Goal: Information Seeking & Learning: Learn about a topic

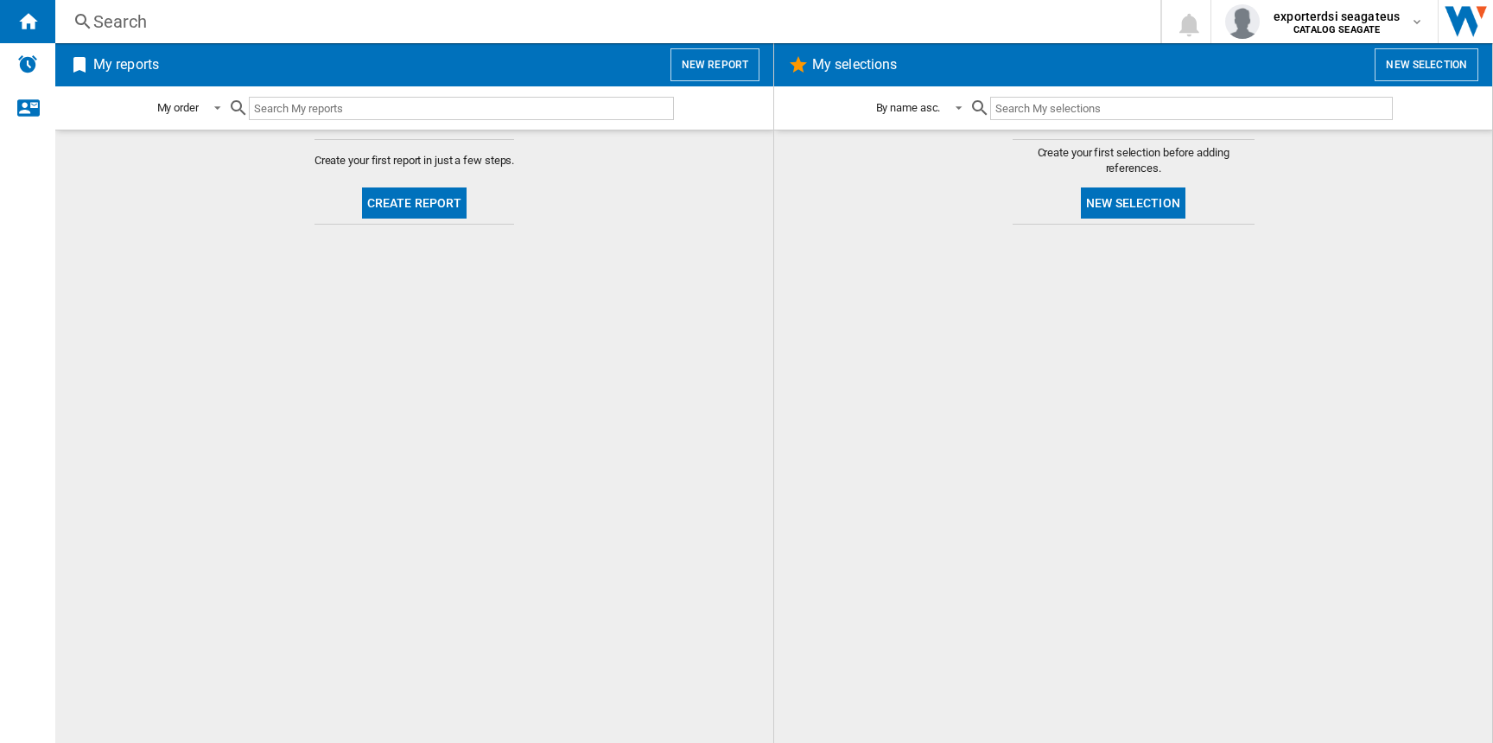
click at [275, 21] on div "Search" at bounding box center [604, 22] width 1022 height 24
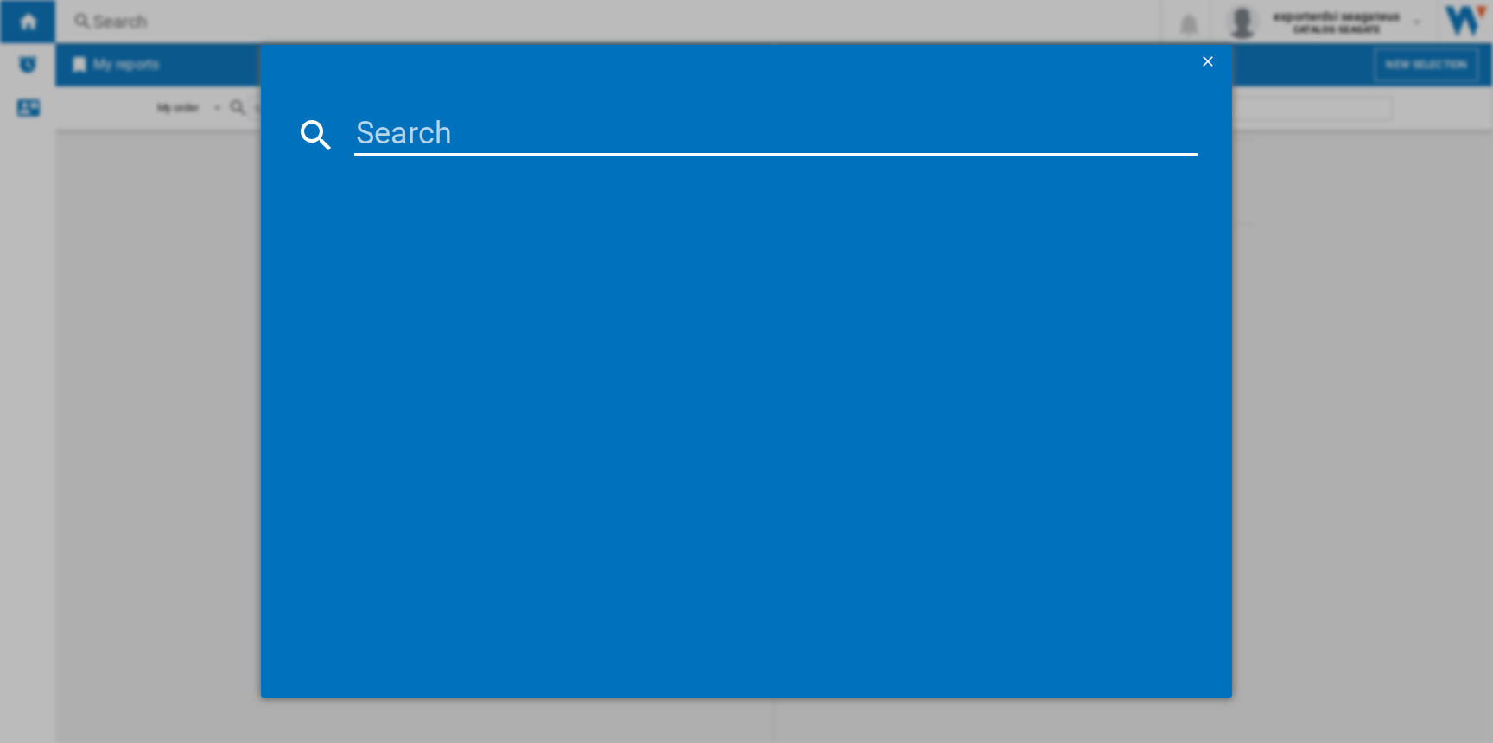
click at [454, 148] on input at bounding box center [775, 134] width 842 height 41
paste input "ADATA ASP900NS38512GMC PRO SP900 SERIAL ATA III 515GB SERIAL ATA III 555MBS 535…"
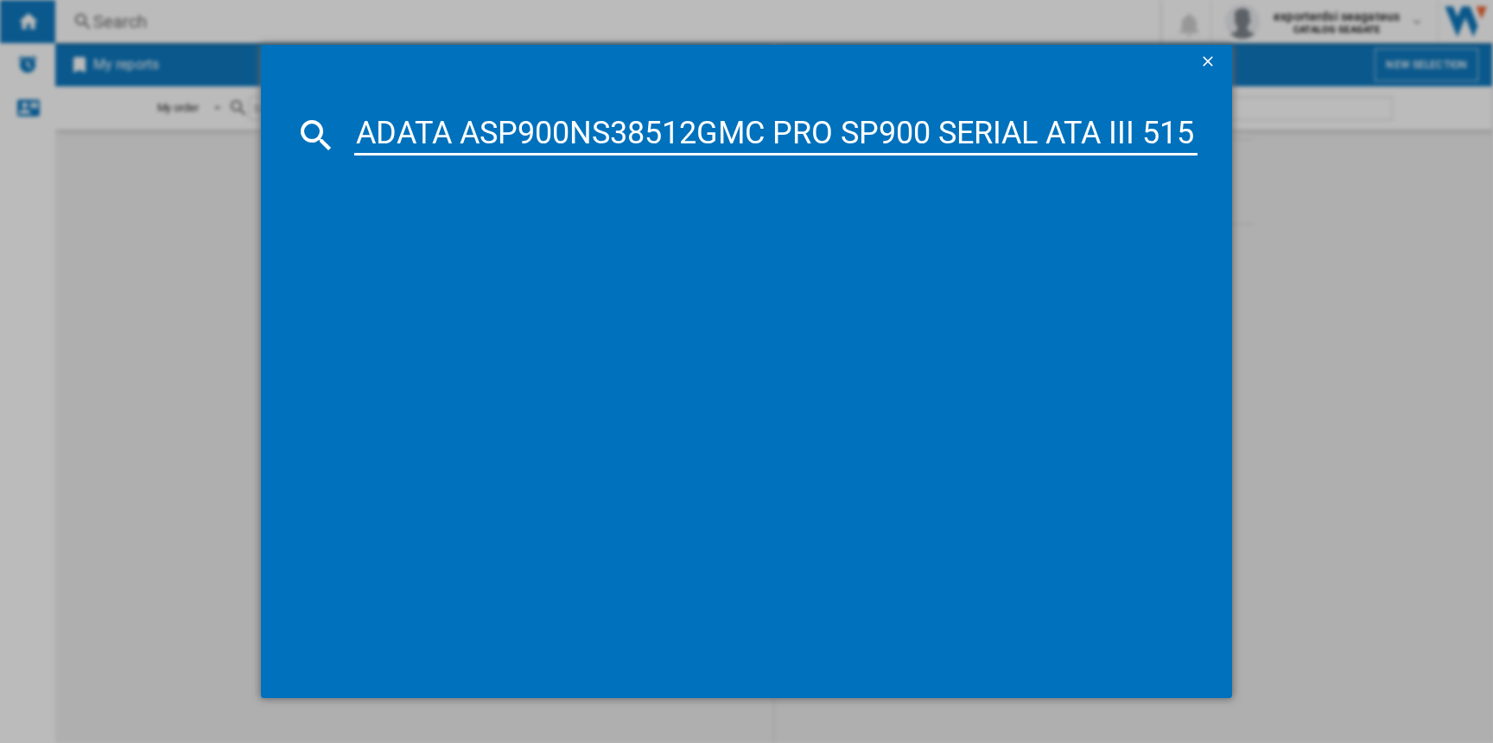
scroll to position [0, 609]
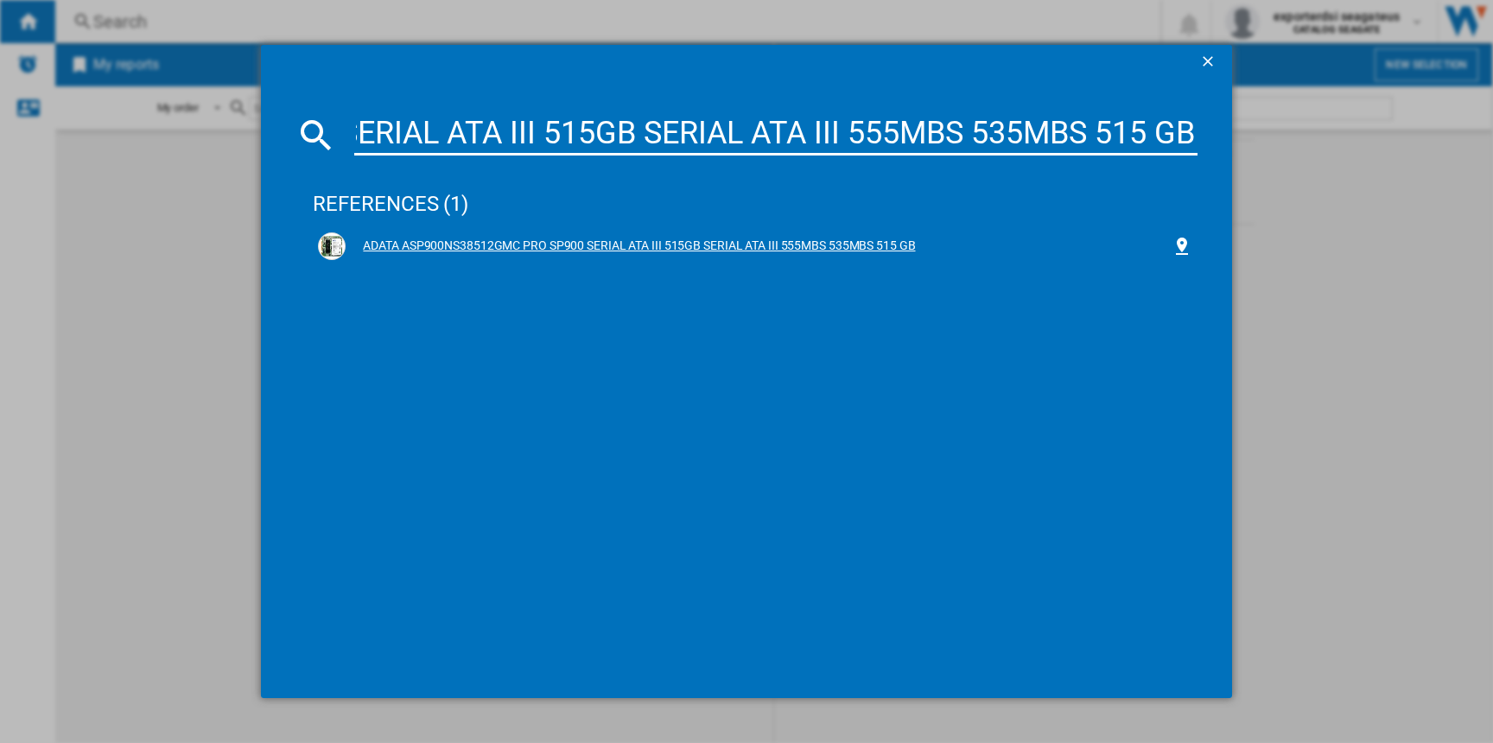
type input "ADATA ASP900NS38512GMC PRO SP900 SERIAL ATA III 515GB SERIAL ATA III 555MBS 535…"
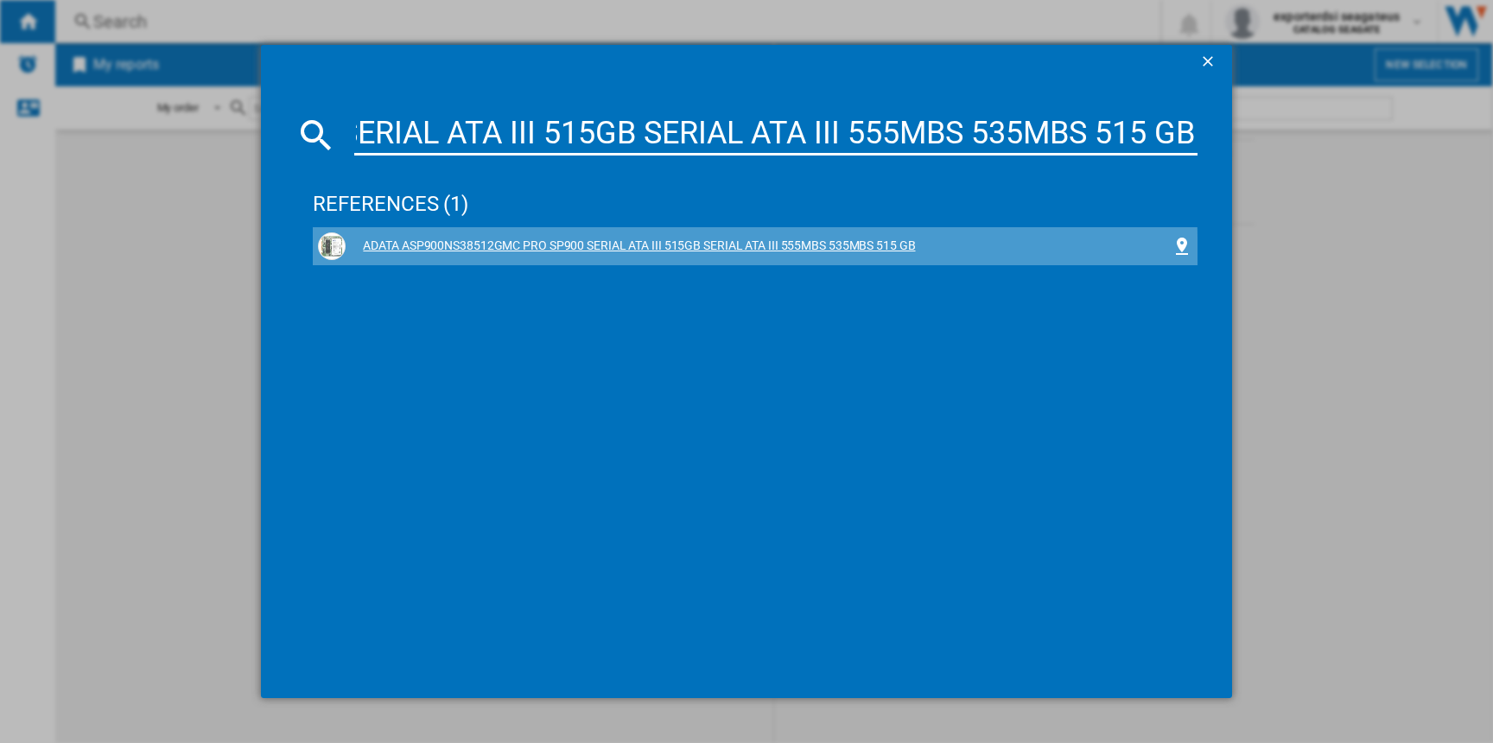
click at [439, 251] on div "ADATA ASP900NS38512GMC PRO SP900 SERIAL ATA III 515GB SERIAL ATA III 555MBS 535…" at bounding box center [758, 246] width 825 height 17
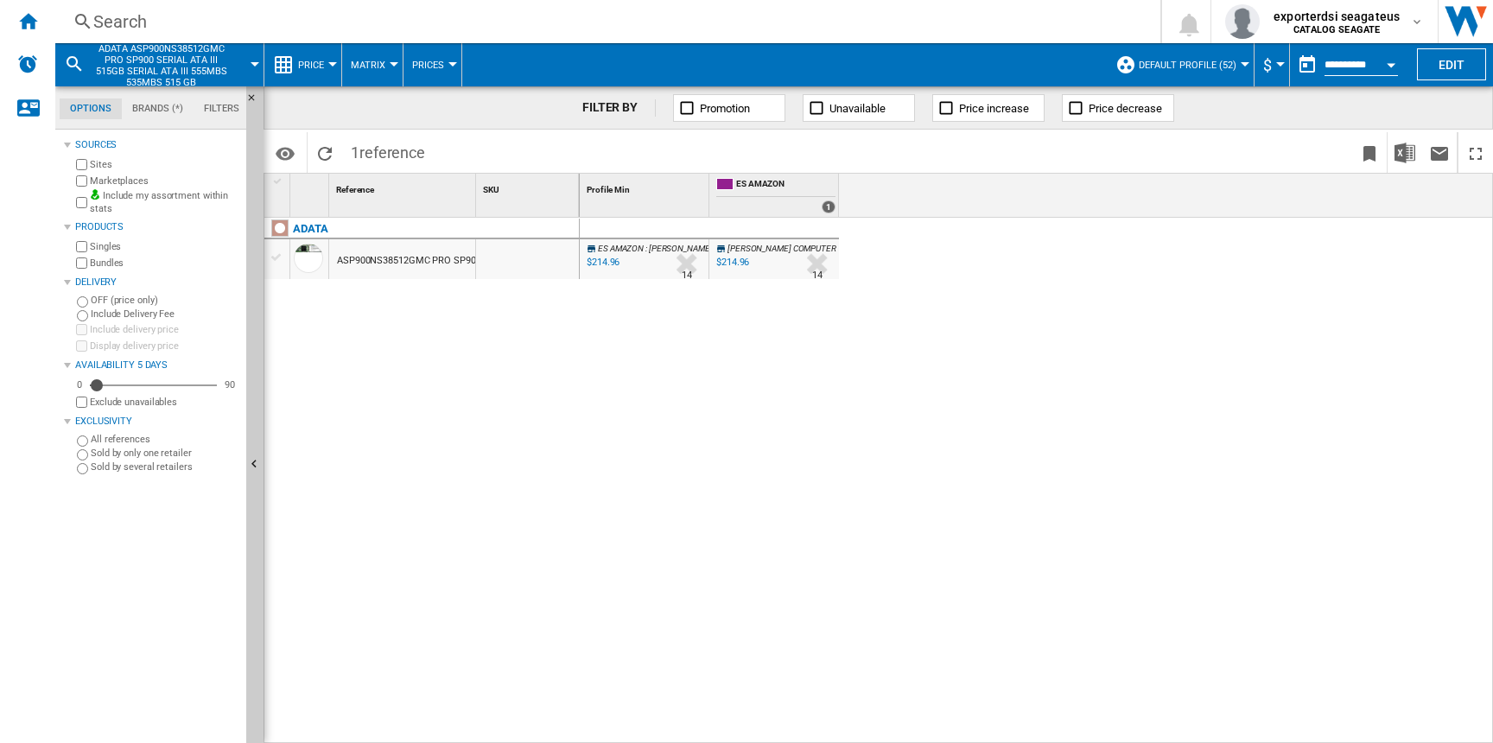
click at [1157, 66] on span "Default profile (52)" at bounding box center [1188, 65] width 98 height 11
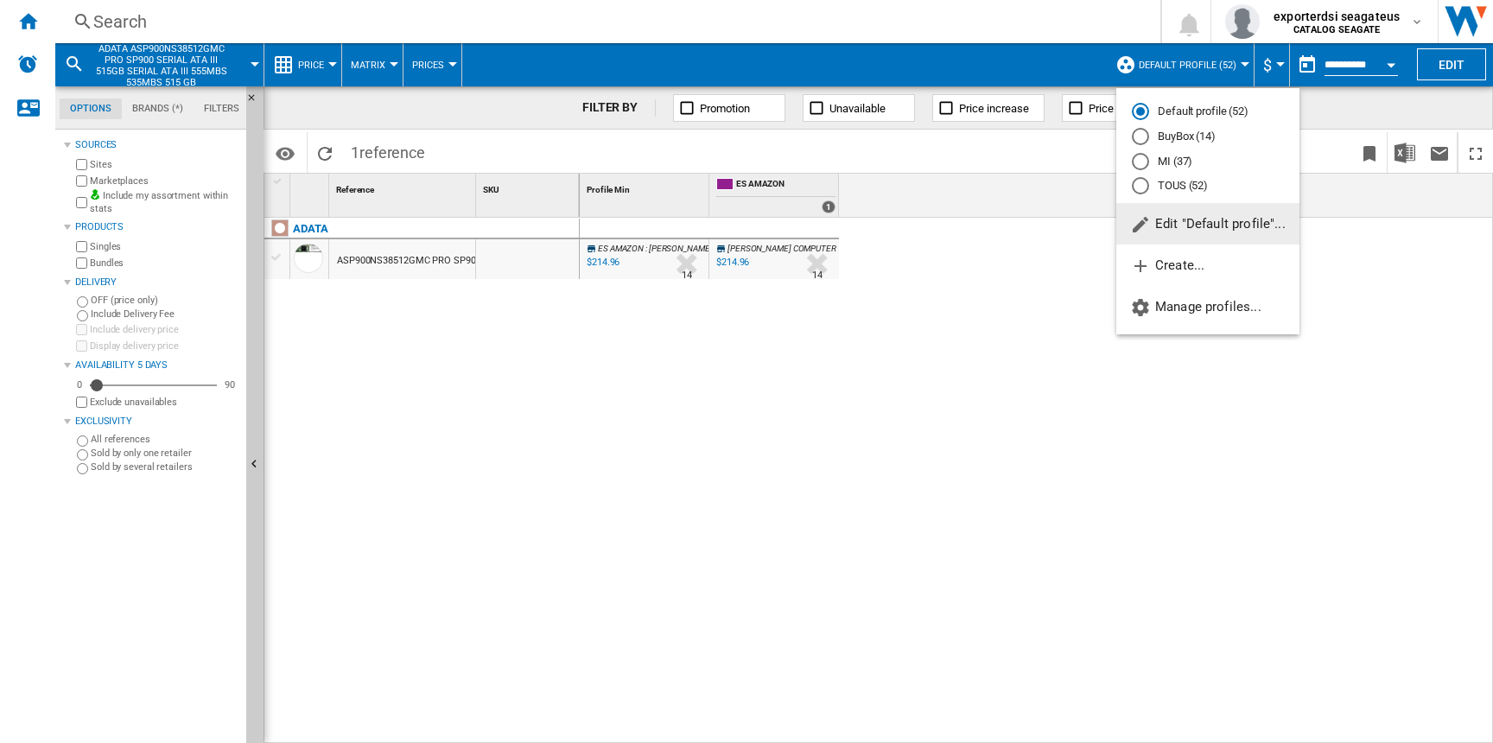
click at [925, 429] on md-backdrop at bounding box center [746, 371] width 1493 height 743
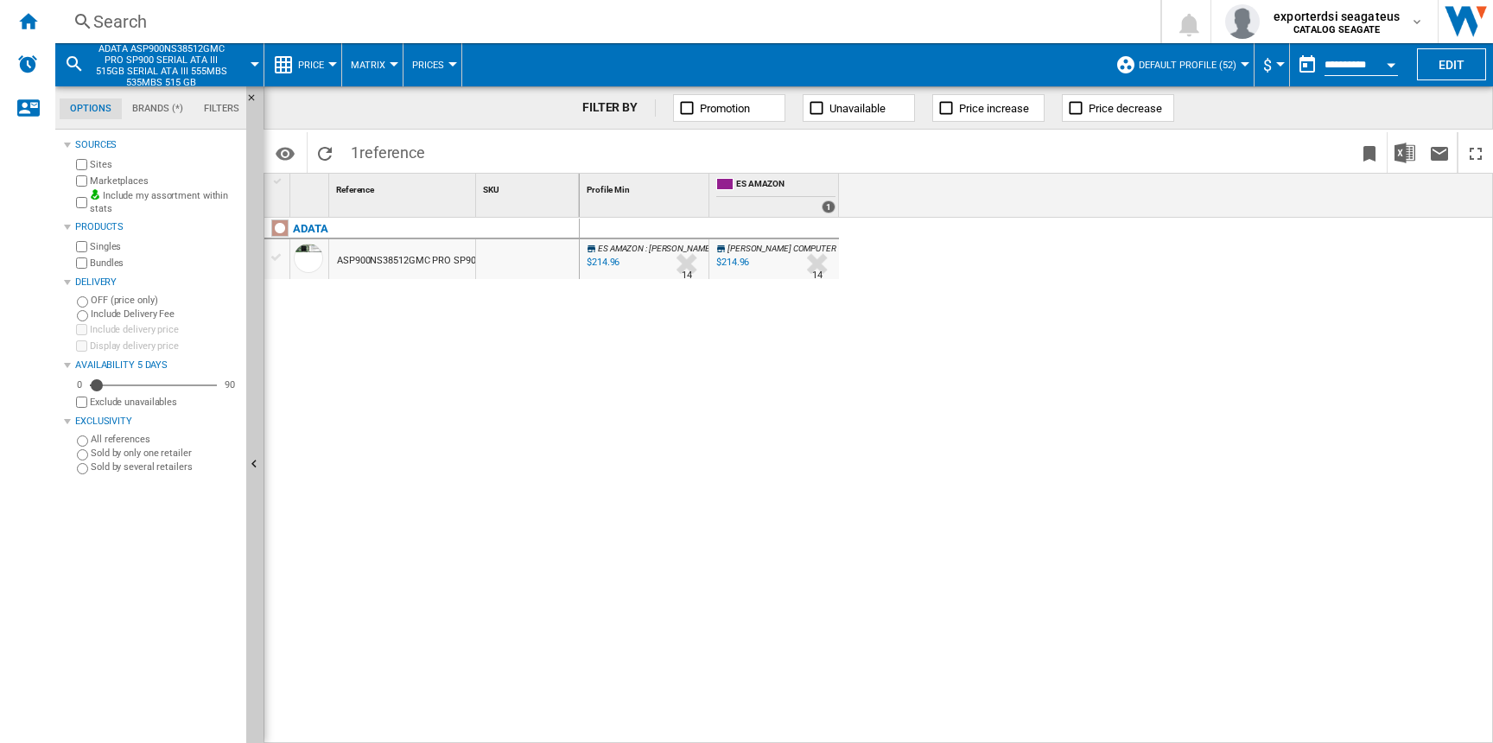
click at [811, 262] on div at bounding box center [816, 264] width 37 height 40
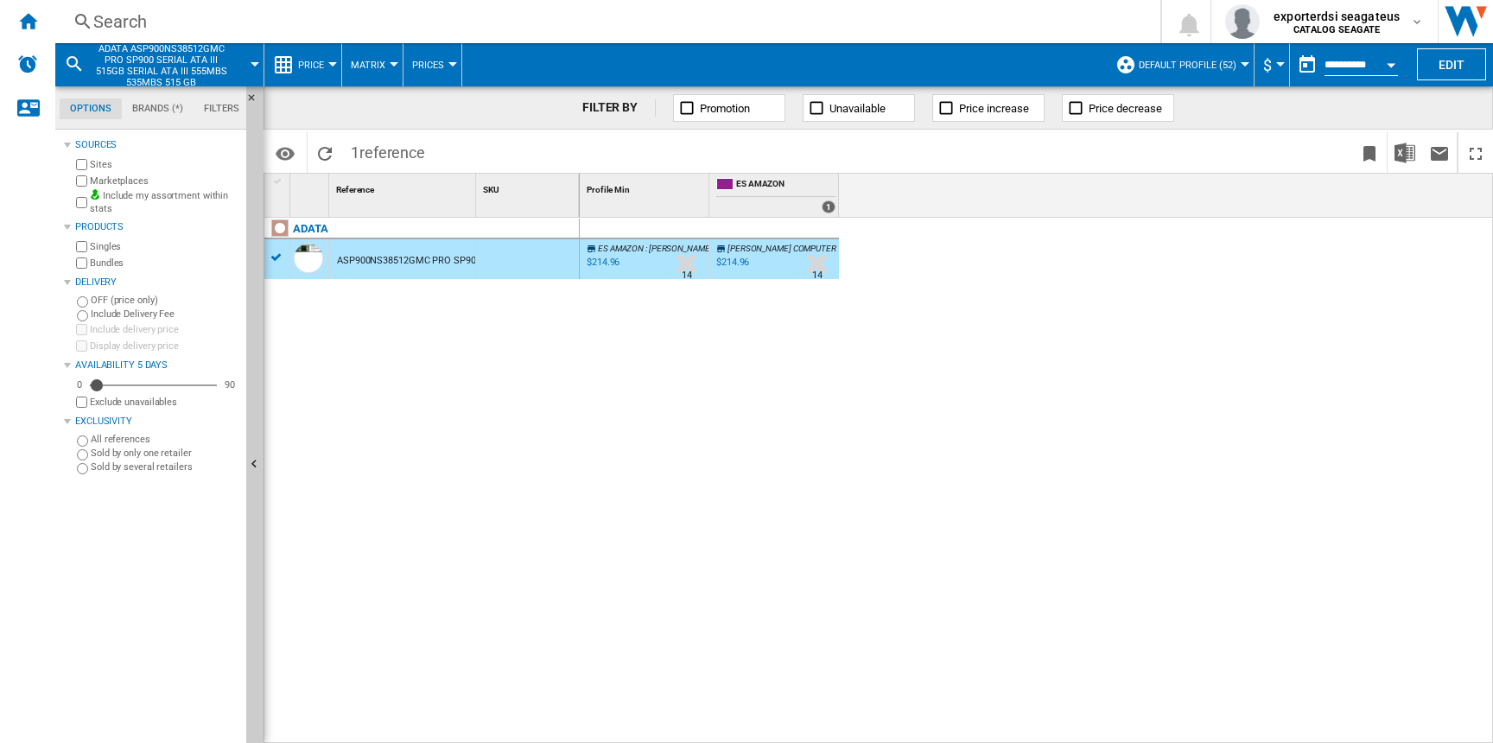
click at [689, 262] on div at bounding box center [687, 264] width 36 height 40
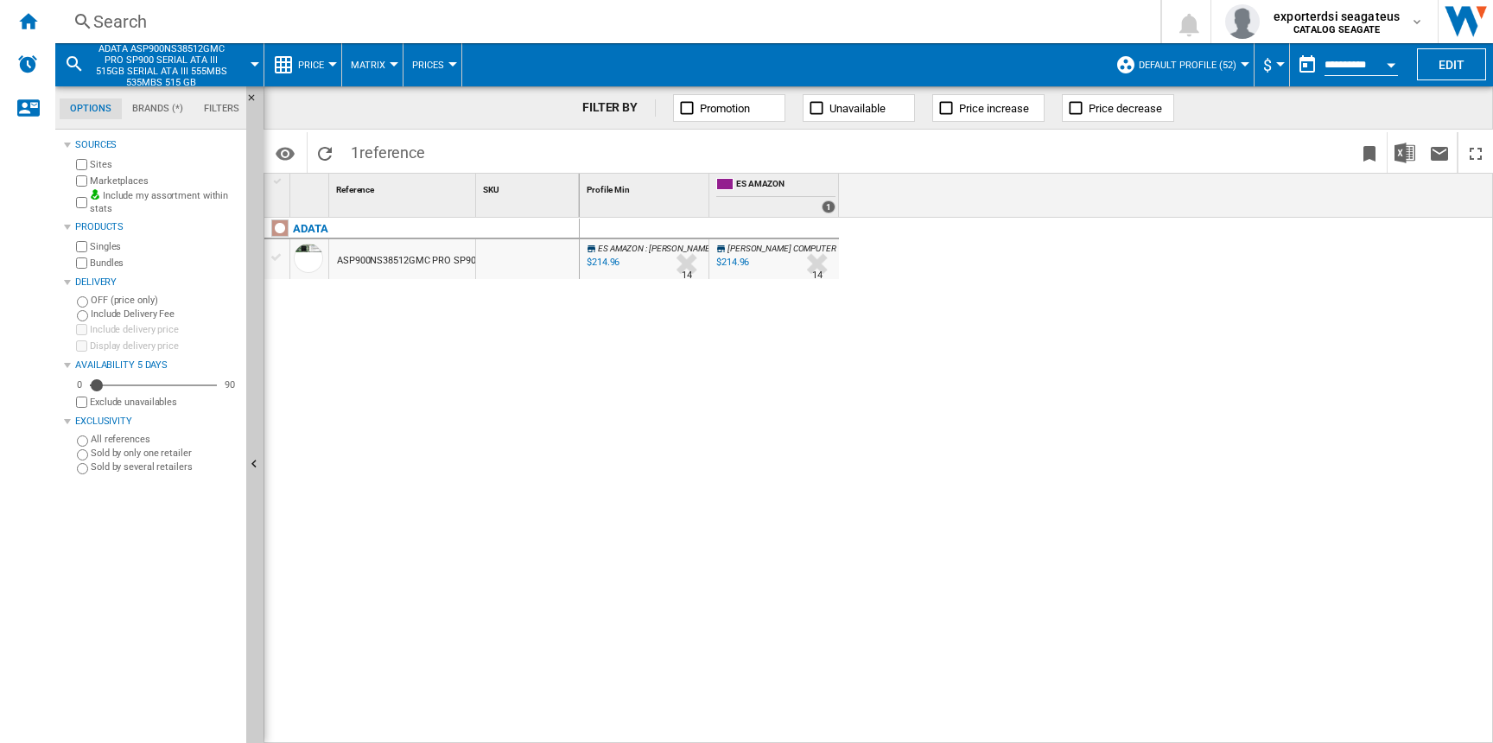
click at [689, 262] on div at bounding box center [687, 264] width 36 height 40
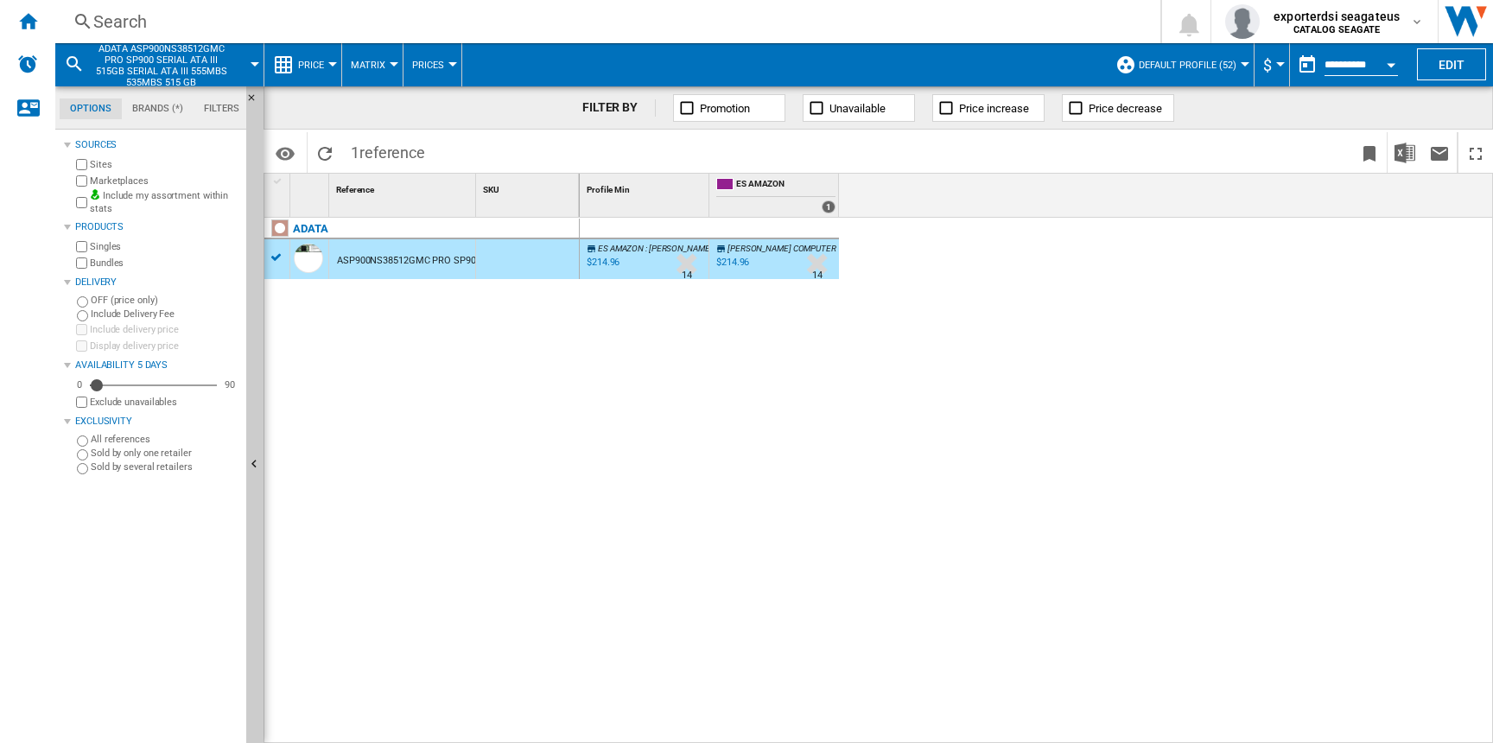
click at [791, 261] on div "[PERSON_NAME] COMPUTER -1.0 % $214.96 % N/A 14 [PERSON_NAME] COMPUTER" at bounding box center [774, 264] width 123 height 40
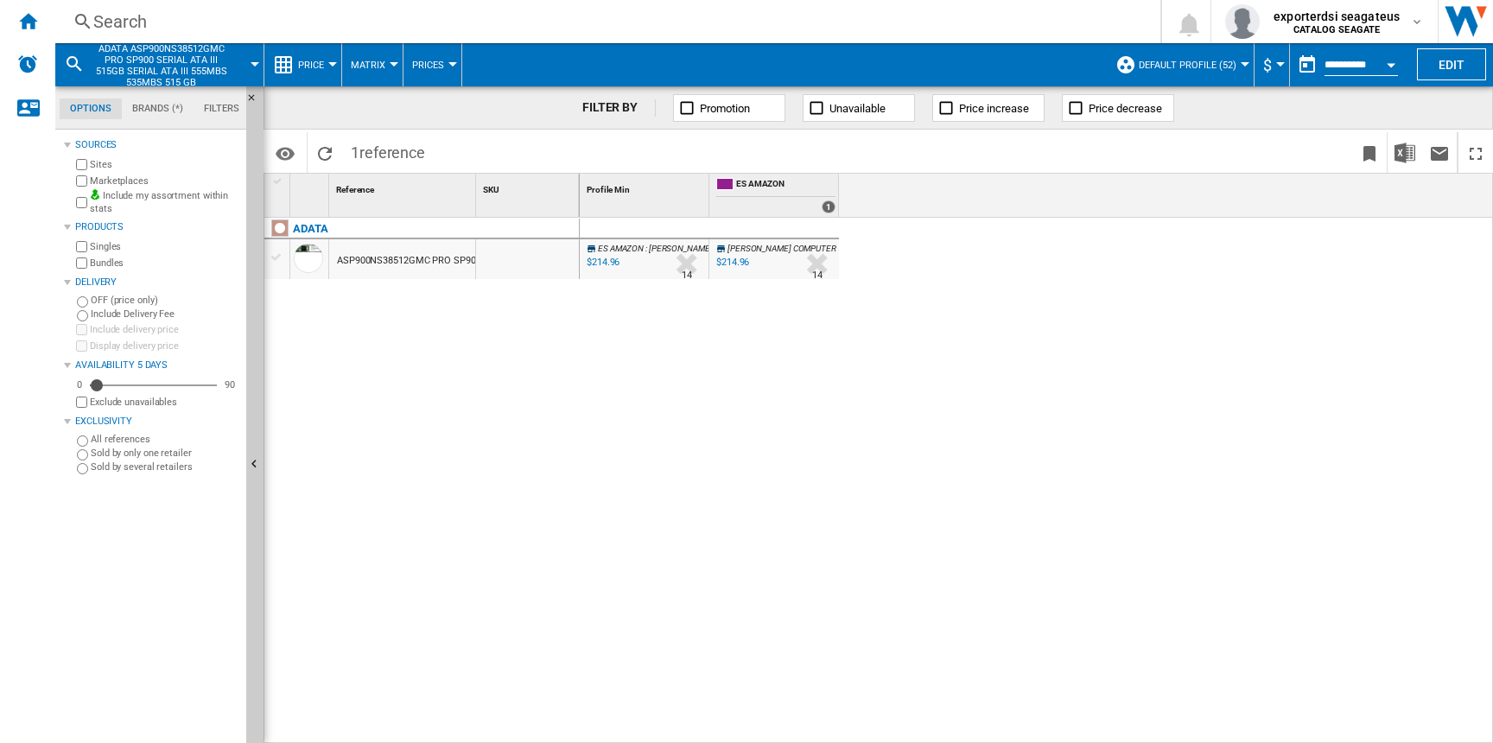
click at [782, 260] on div "[PERSON_NAME] COMPUTER -1.0 % $214.96 % N/A 14 [PERSON_NAME] COMPUTER" at bounding box center [774, 264] width 123 height 40
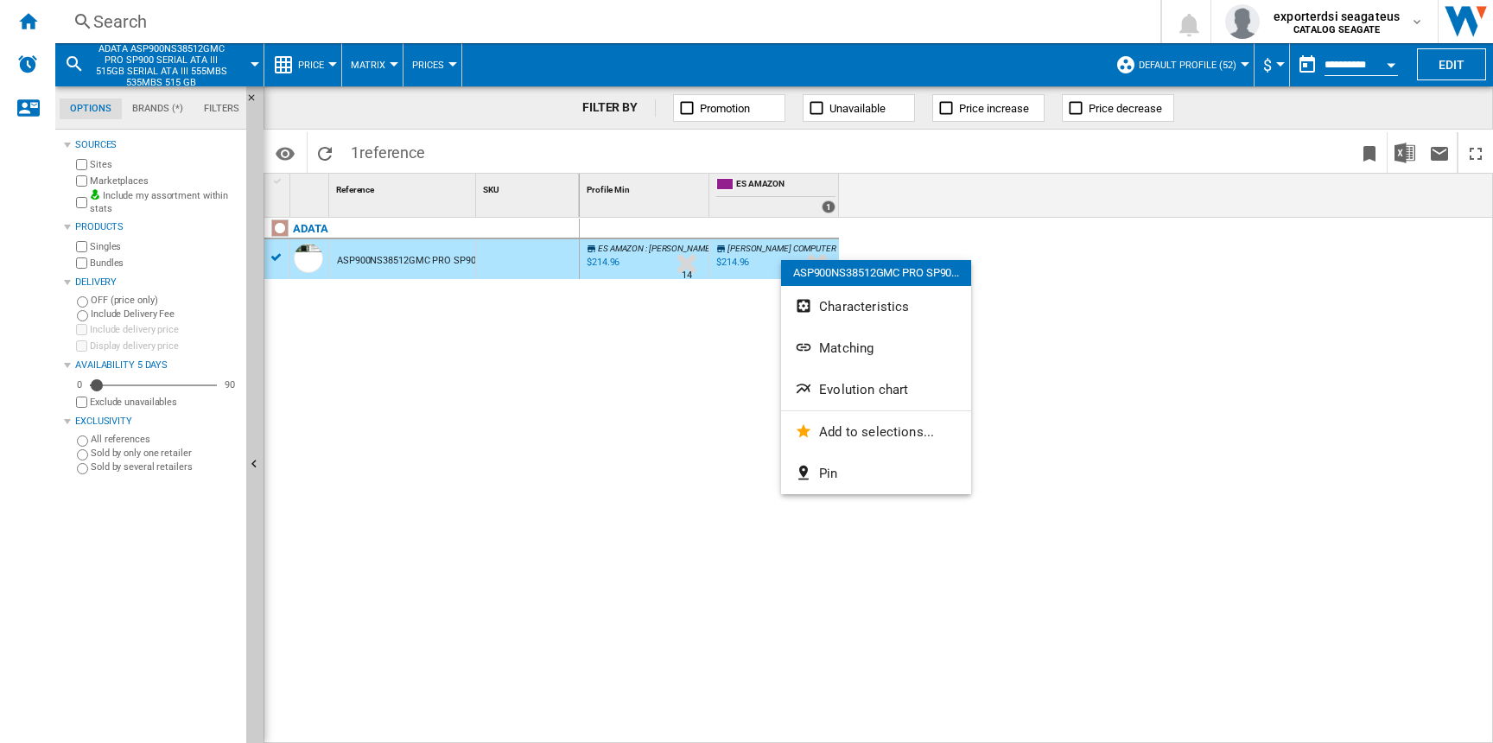
click at [684, 325] on div at bounding box center [746, 371] width 1493 height 743
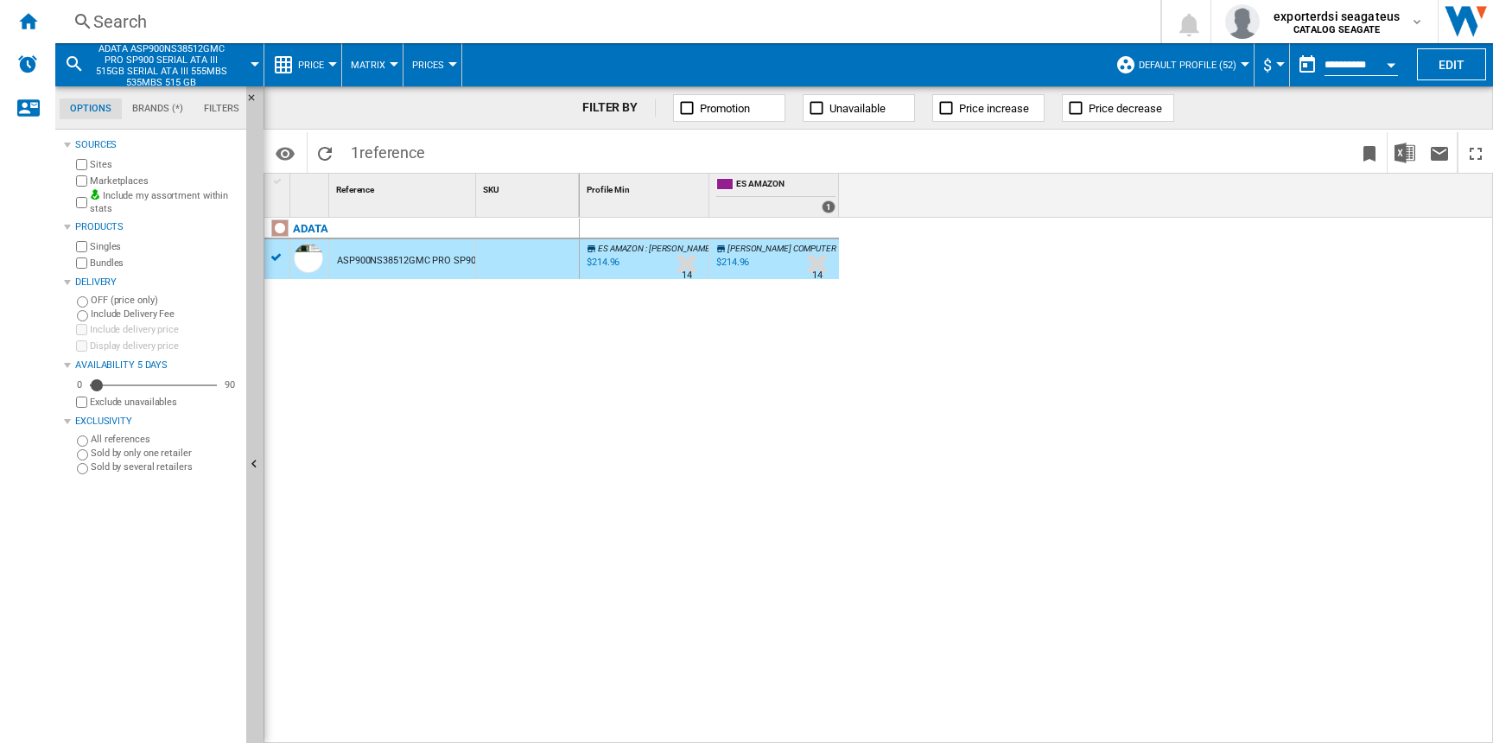
click at [815, 264] on div at bounding box center [816, 264] width 37 height 40
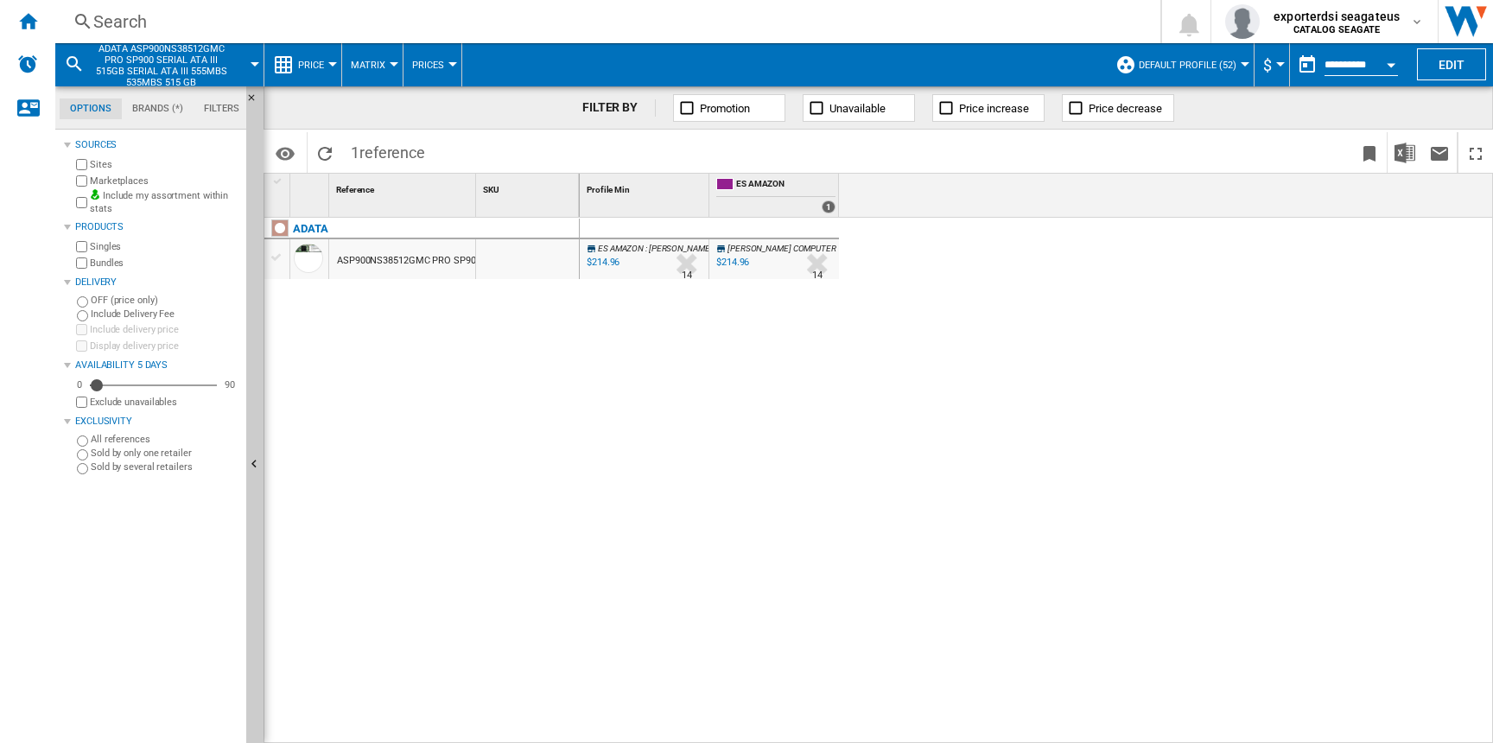
click at [815, 264] on div at bounding box center [816, 264] width 37 height 40
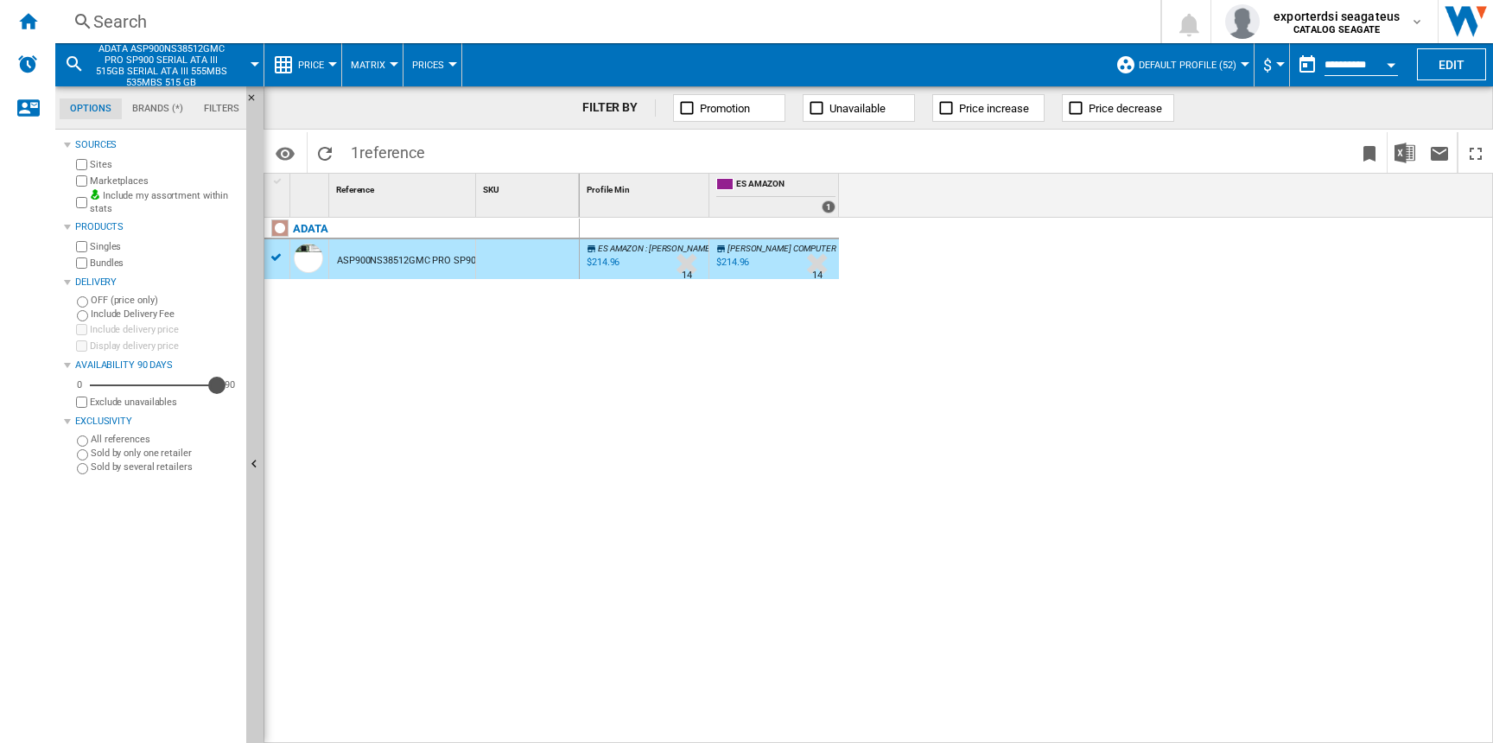
drag, startPoint x: 99, startPoint y: 385, endPoint x: 222, endPoint y: 395, distance: 123.1
click at [222, 395] on div "0 90 90 Exclude unavailables" at bounding box center [156, 394] width 167 height 34
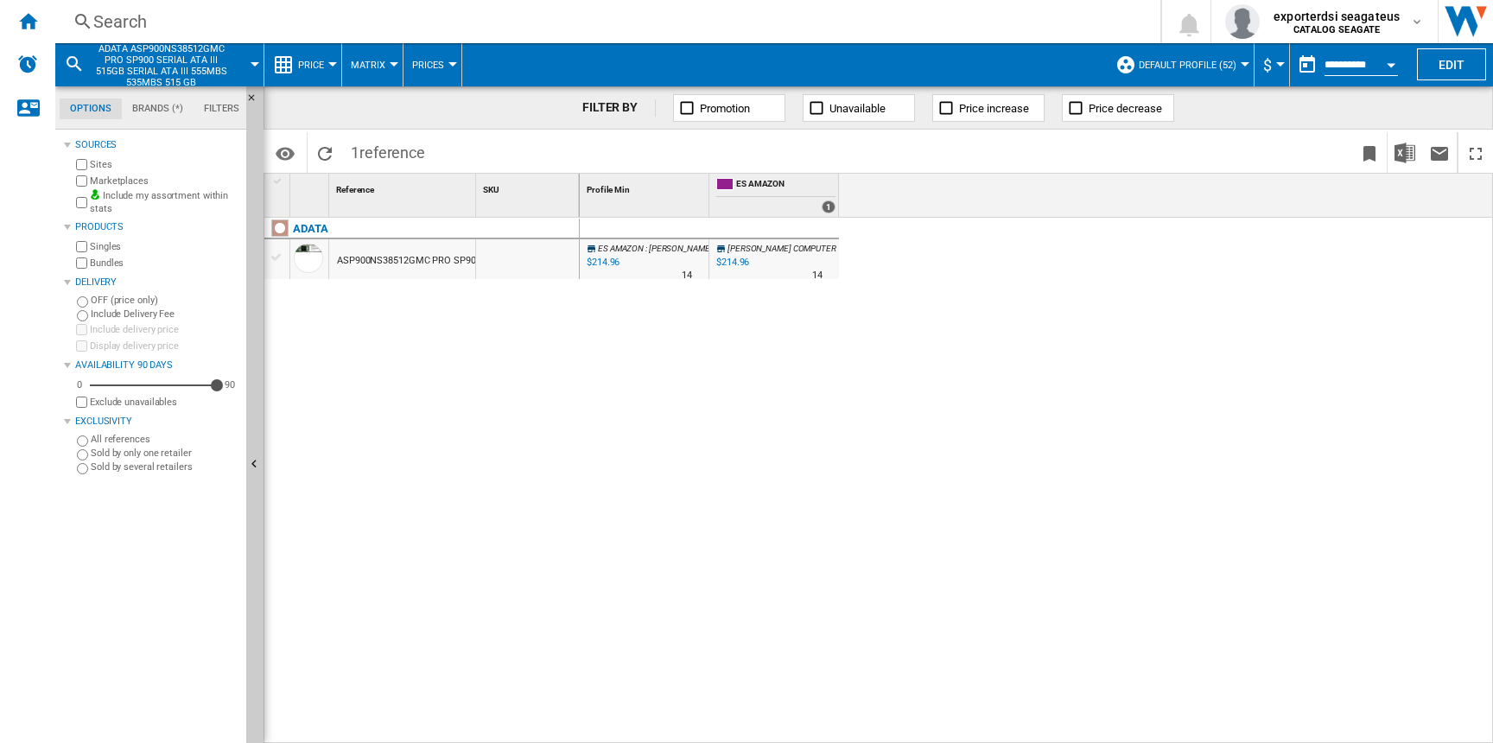
click at [161, 391] on div "90" at bounding box center [153, 385] width 127 height 17
click at [749, 250] on span "[PERSON_NAME] COMPUTER" at bounding box center [782, 249] width 109 height 10
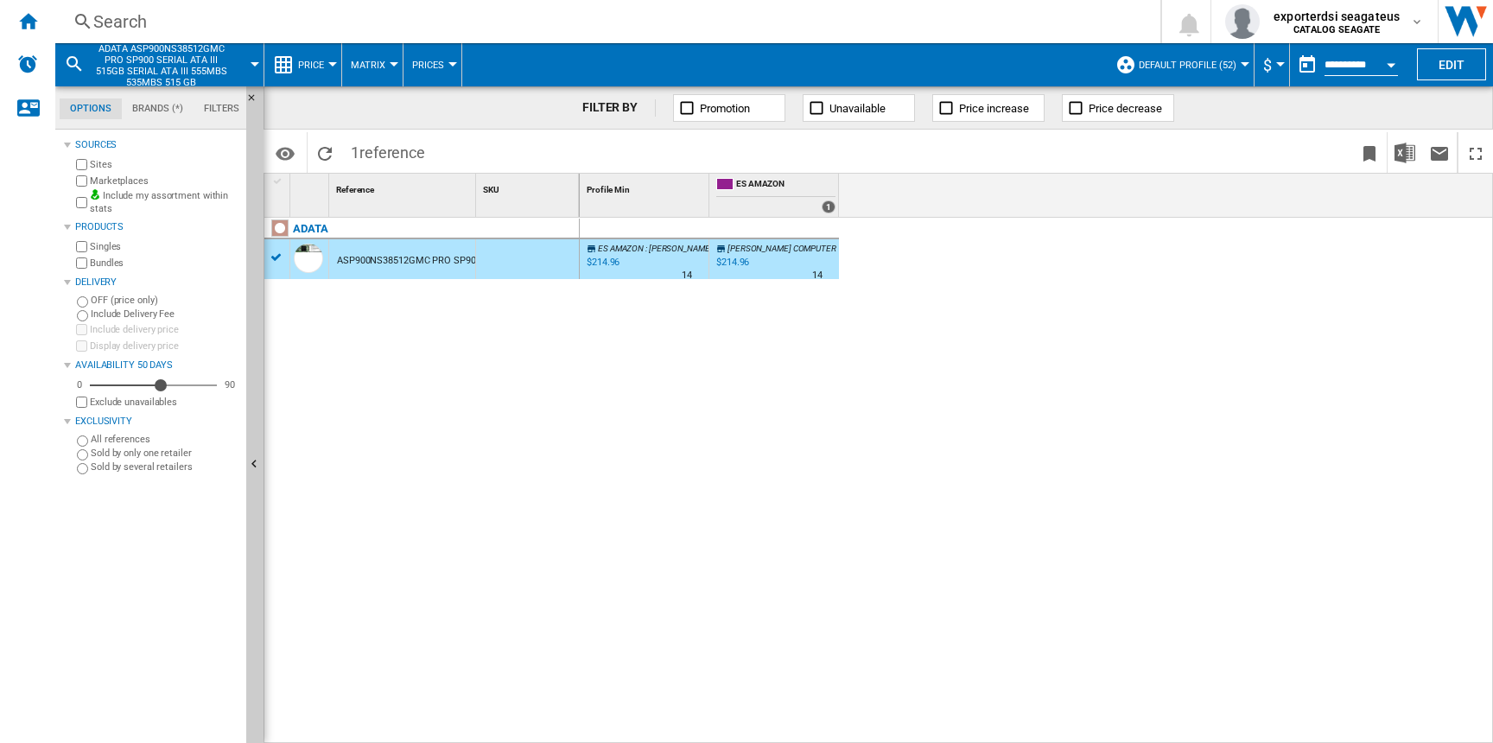
click at [753, 259] on div at bounding box center [753, 274] width 9 height 41
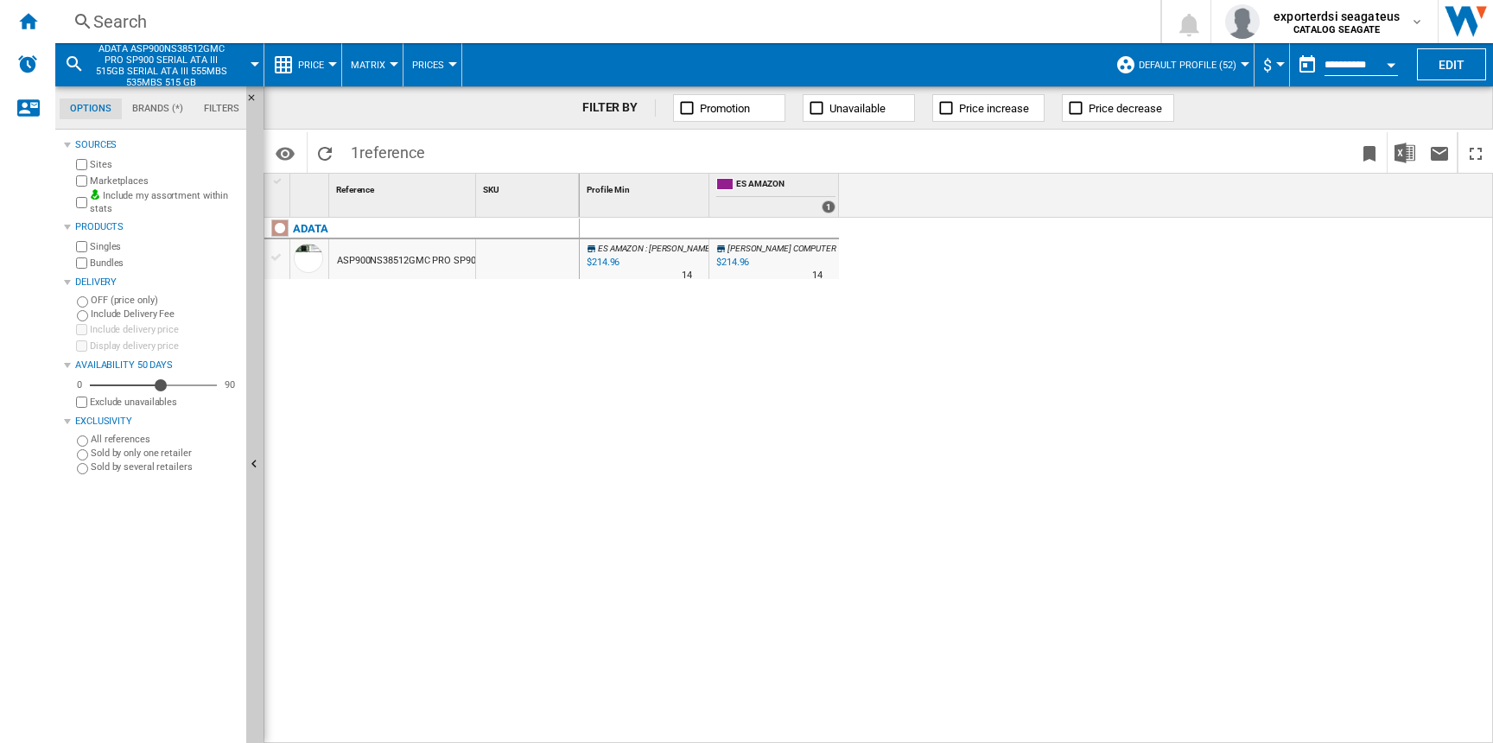
click at [742, 249] on span "[PERSON_NAME] COMPUTER" at bounding box center [782, 249] width 109 height 10
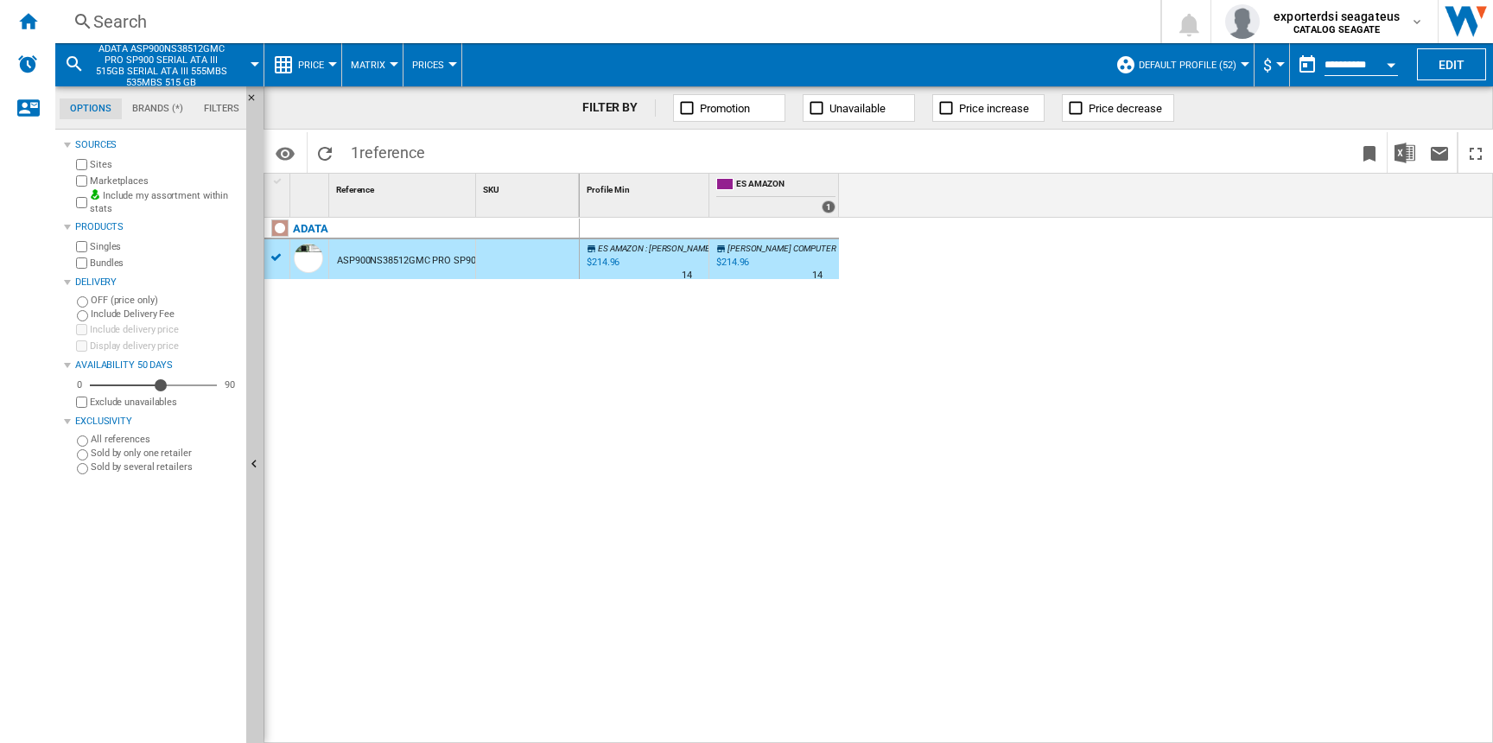
click at [741, 249] on span "[PERSON_NAME] COMPUTER" at bounding box center [782, 249] width 109 height 10
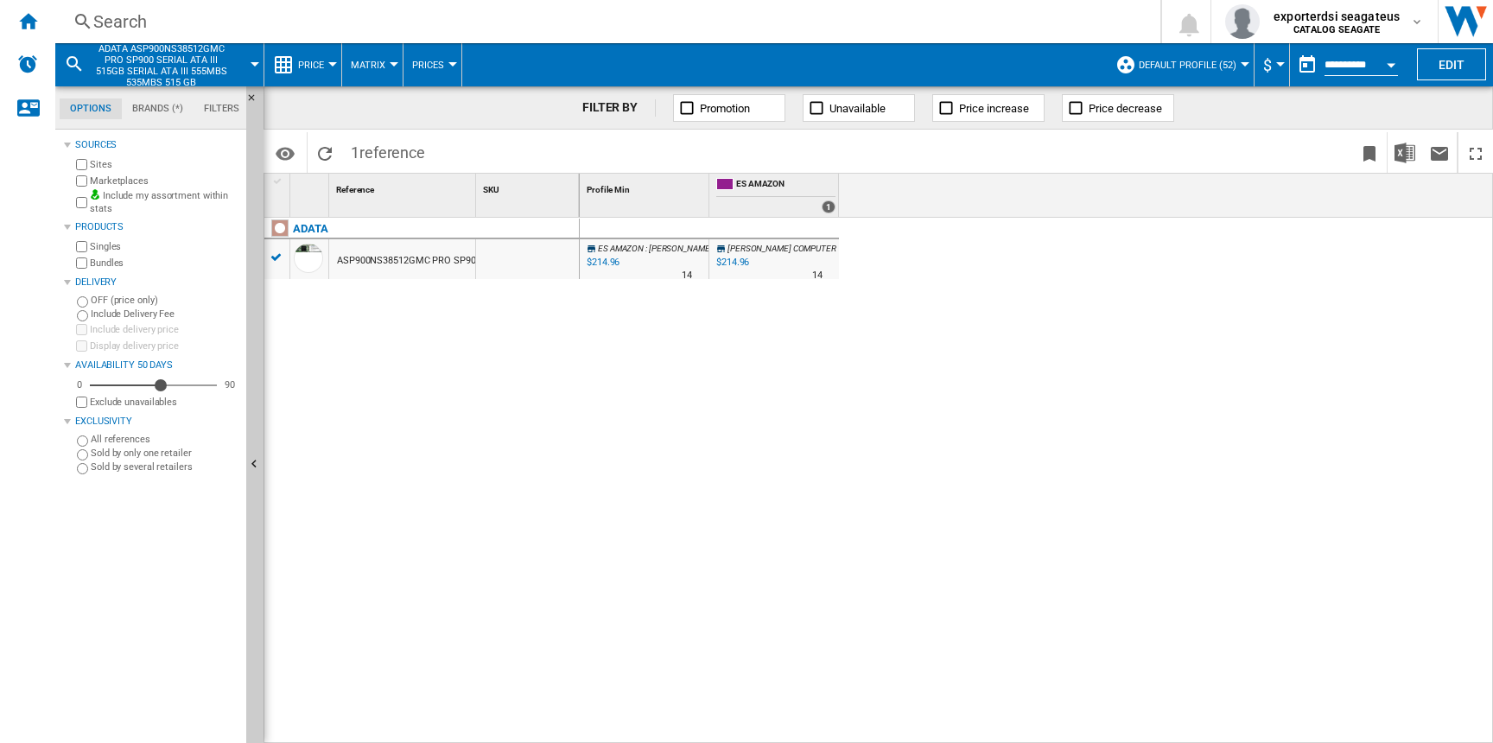
click at [741, 249] on span "[PERSON_NAME] COMPUTER" at bounding box center [782, 249] width 109 height 10
